Goal: Transaction & Acquisition: Purchase product/service

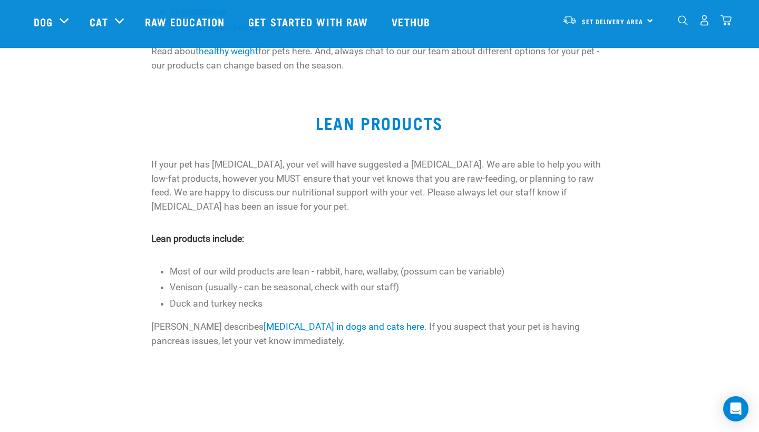
scroll to position [467, 0]
click at [292, 321] on link "[MEDICAL_DATA] in dogs and cats here" at bounding box center [344, 326] width 161 height 11
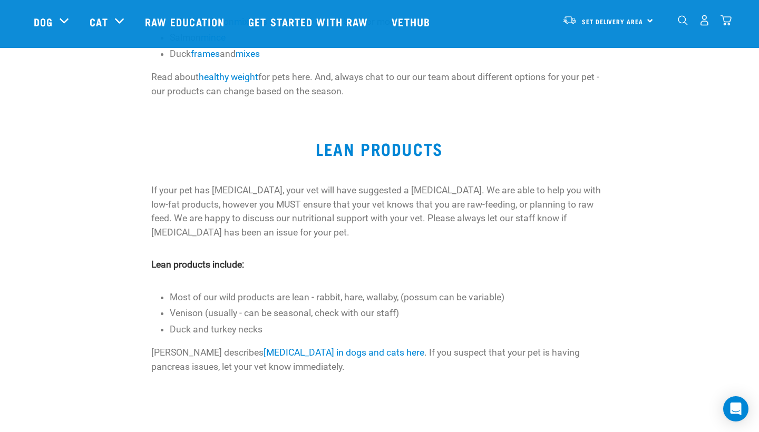
scroll to position [441, 0]
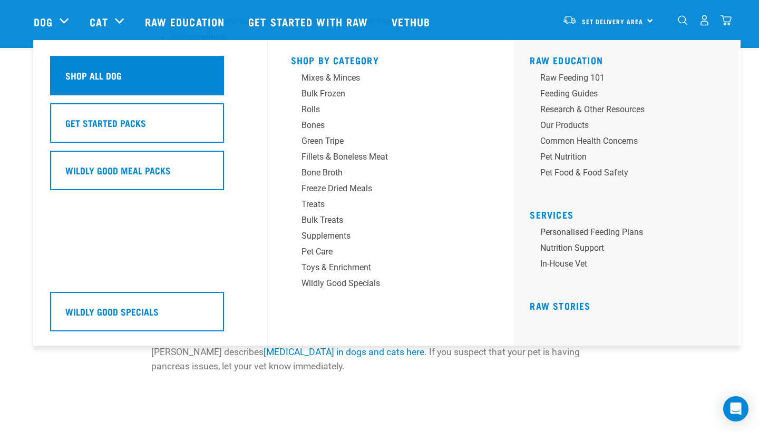
click at [84, 70] on h5 "Shop All Dog" at bounding box center [93, 76] width 56 height 14
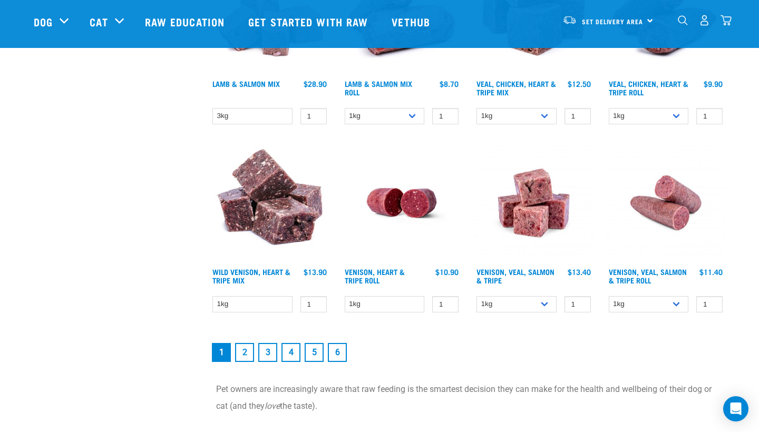
scroll to position [1407, 0]
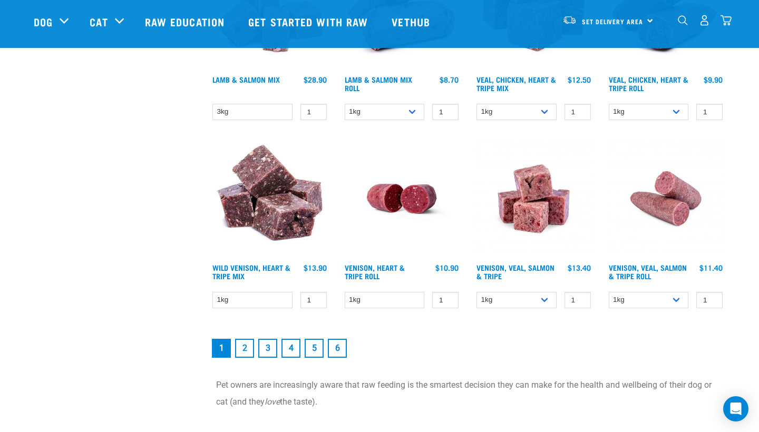
click at [244, 353] on link "2" at bounding box center [244, 348] width 19 height 19
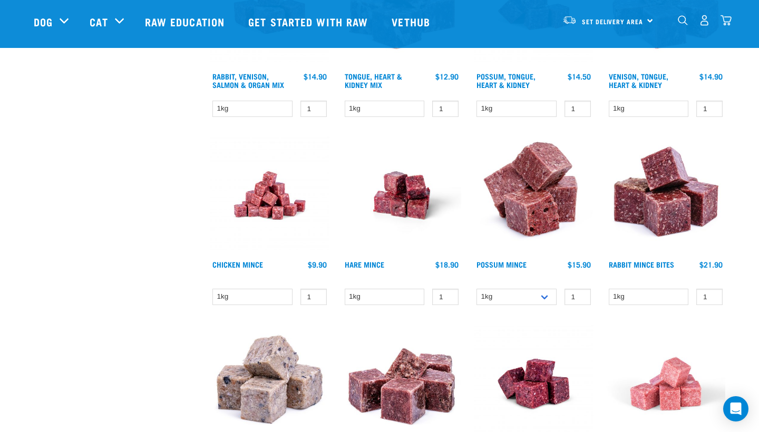
scroll to position [587, 0]
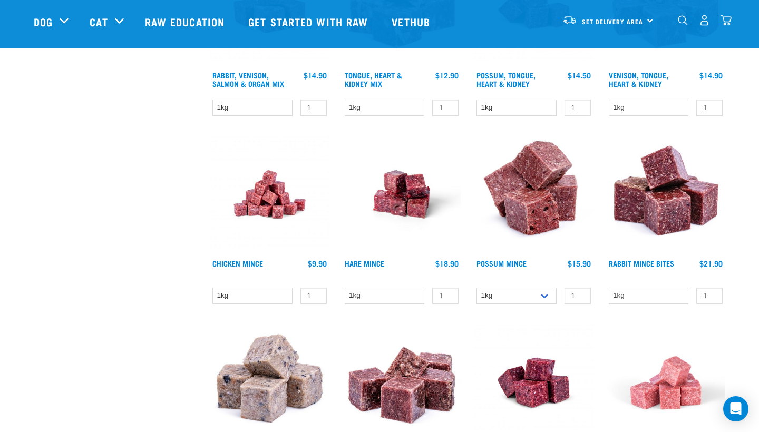
click at [417, 207] on img at bounding box center [402, 195] width 120 height 120
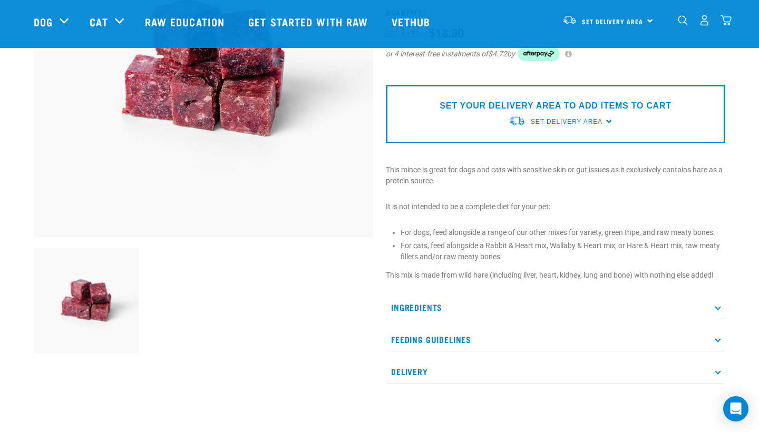
scroll to position [182, 0]
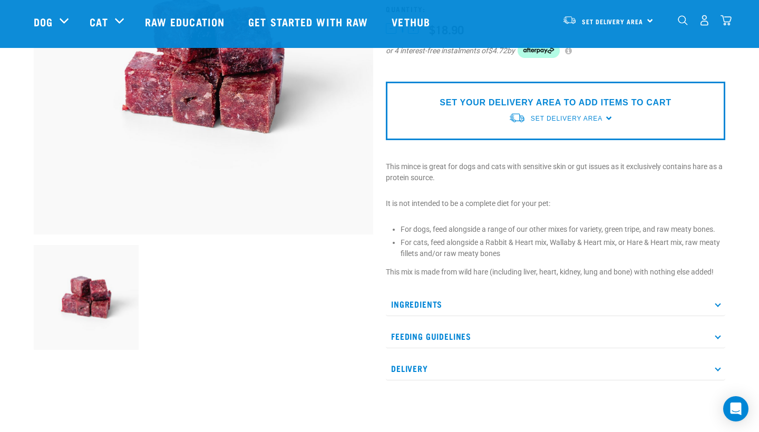
click at [415, 340] on p "Feeding Guidelines" at bounding box center [556, 337] width 340 height 24
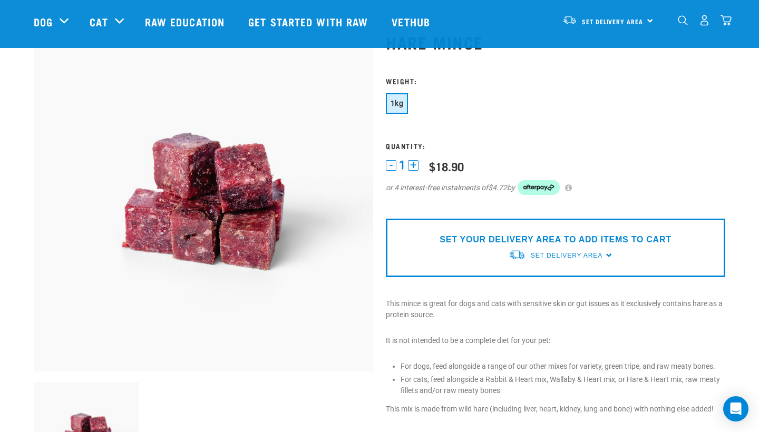
scroll to position [40, 0]
